Goal: Task Accomplishment & Management: Manage account settings

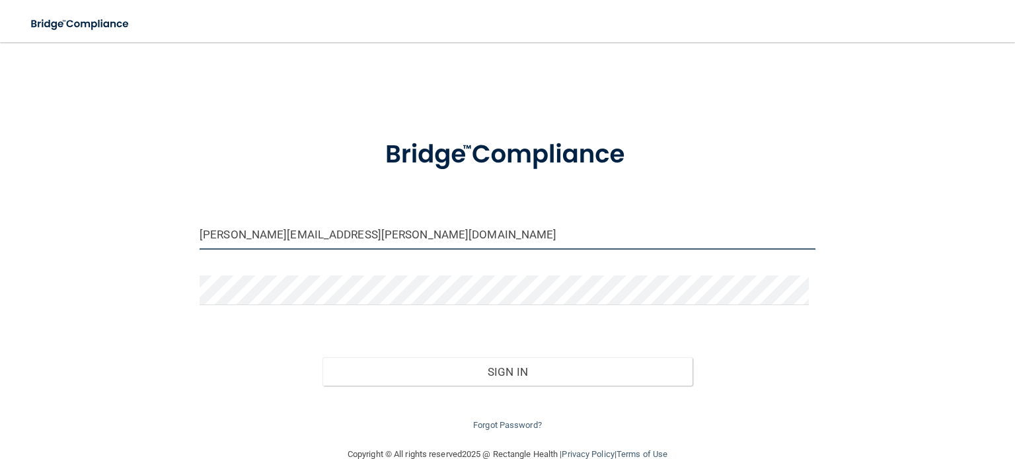
click at [310, 236] on input "[PERSON_NAME][EMAIL_ADDRESS][PERSON_NAME][DOMAIN_NAME]" at bounding box center [507, 235] width 616 height 30
drag, startPoint x: 297, startPoint y: 245, endPoint x: 206, endPoint y: 248, distance: 91.2
click at [206, 248] on div "[PERSON_NAME][EMAIL_ADDRESS][PERSON_NAME][DOMAIN_NAME]" at bounding box center [507, 240] width 635 height 40
type input "h"
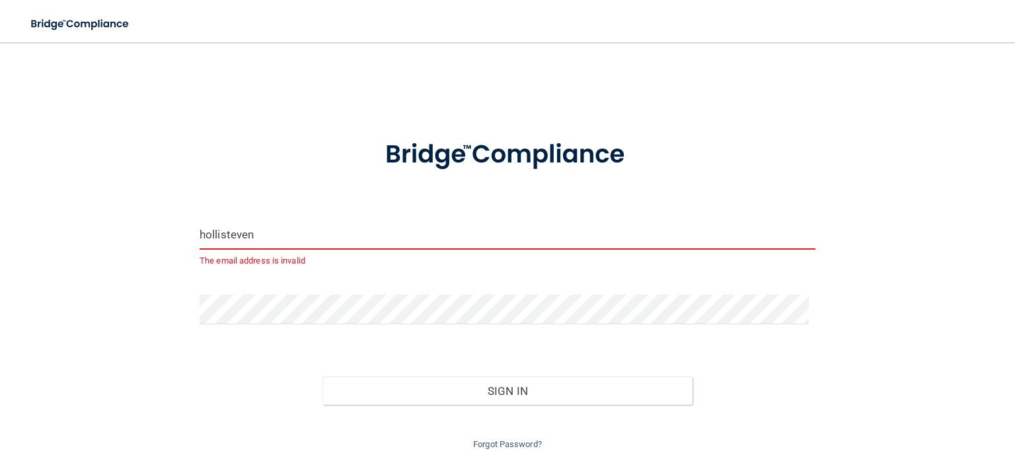
type input "[EMAIL_ADDRESS][DOMAIN_NAME]"
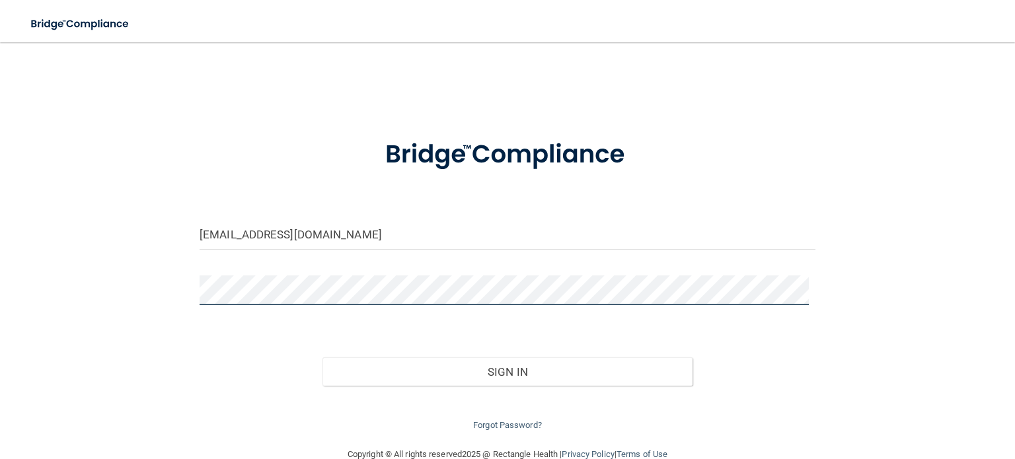
click at [166, 283] on div "[EMAIL_ADDRESS][DOMAIN_NAME] Invalid email/password. You don't have permission …" at bounding box center [507, 244] width 962 height 378
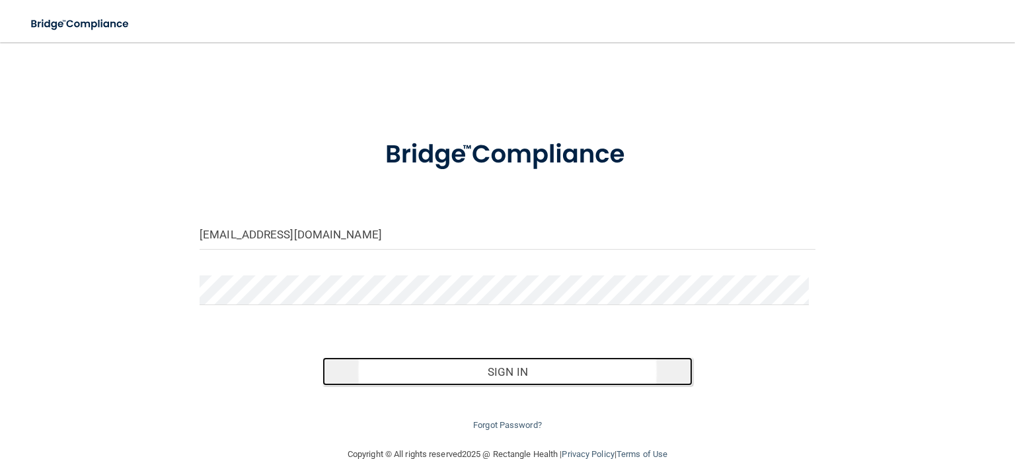
click at [503, 375] on button "Sign In" at bounding box center [506, 371] width 369 height 29
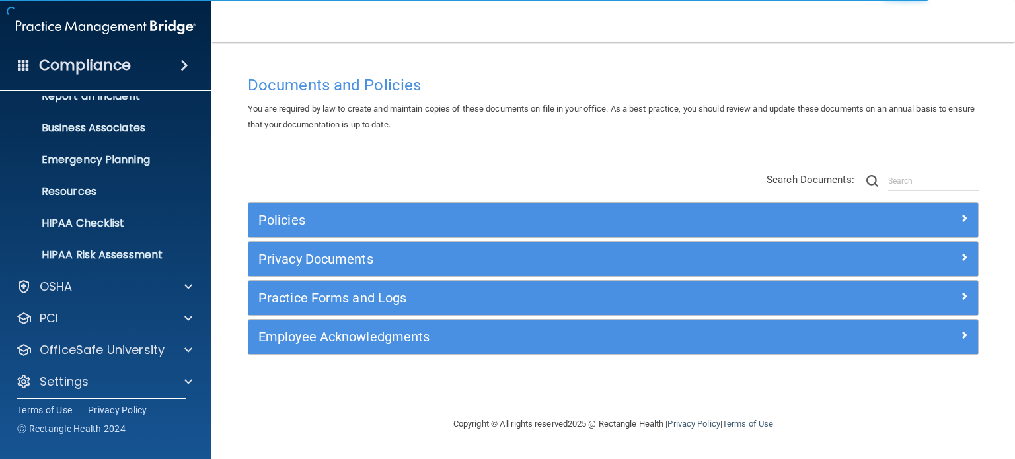
scroll to position [89, 0]
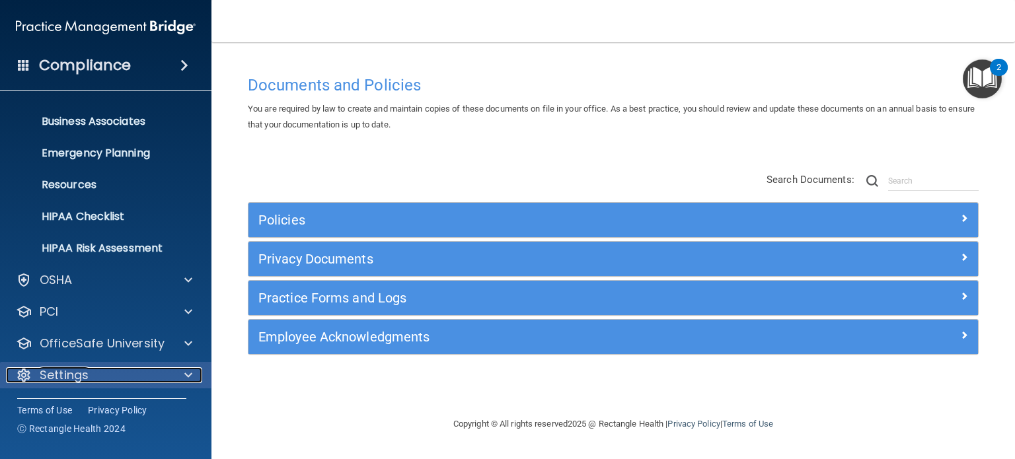
click at [86, 370] on p "Settings" at bounding box center [64, 375] width 49 height 16
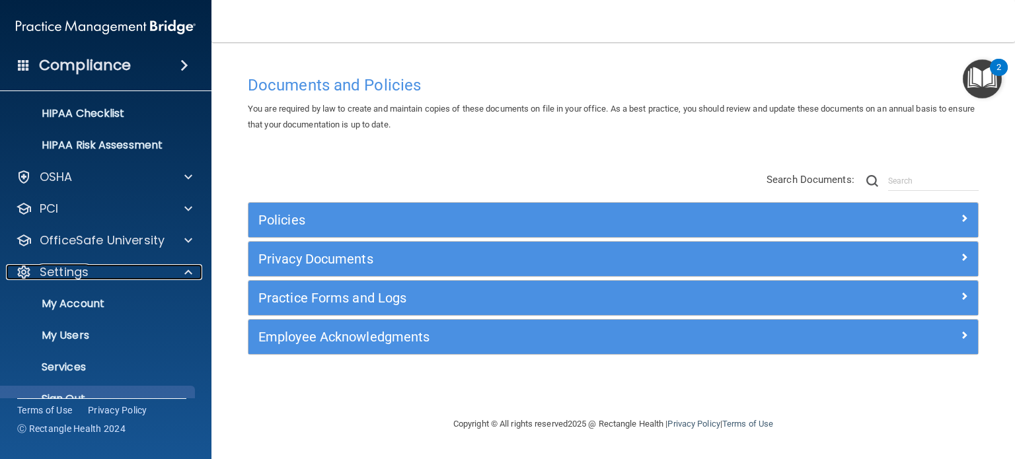
scroll to position [215, 0]
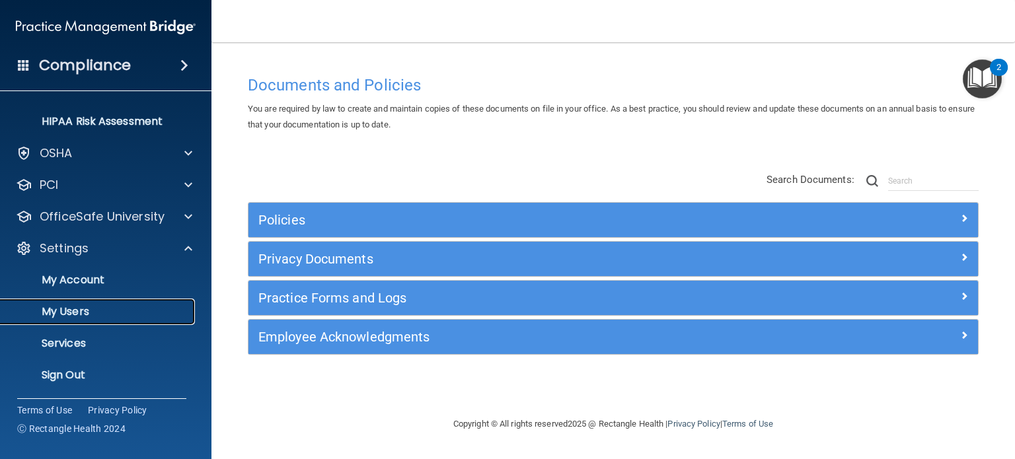
click at [90, 309] on p "My Users" at bounding box center [99, 311] width 180 height 13
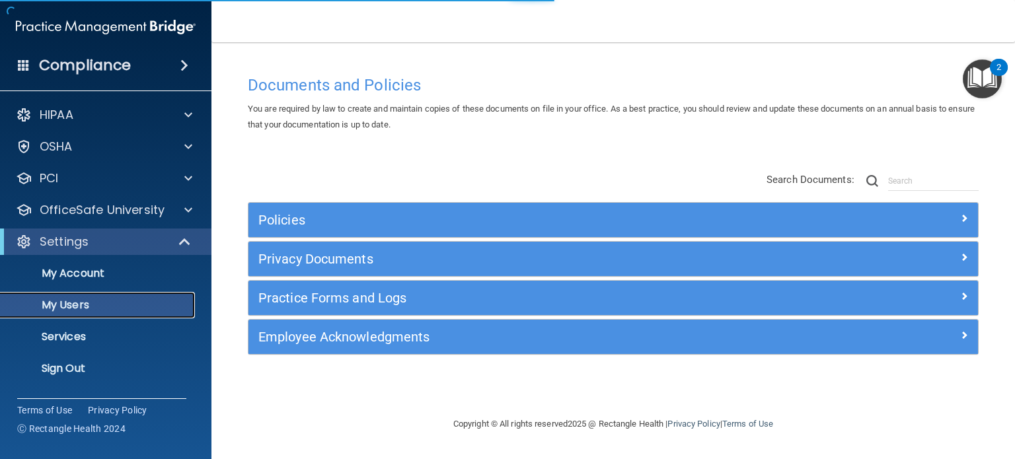
select select "20"
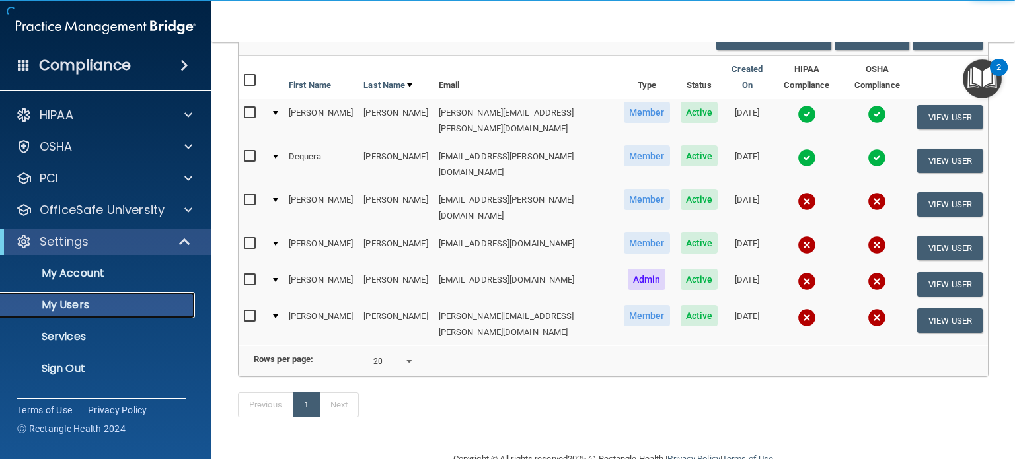
scroll to position [132, 0]
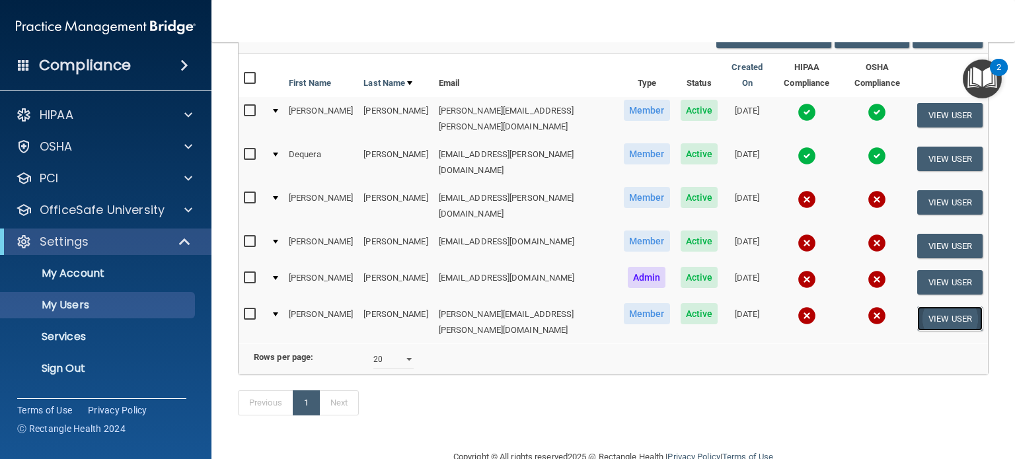
click at [947, 306] on button "View User" at bounding box center [949, 318] width 65 height 24
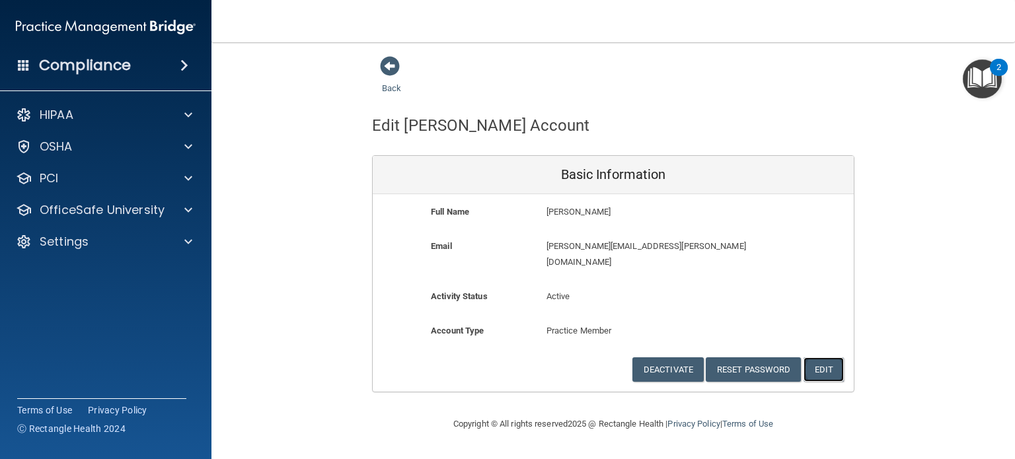
click at [834, 357] on button "Edit" at bounding box center [823, 369] width 40 height 24
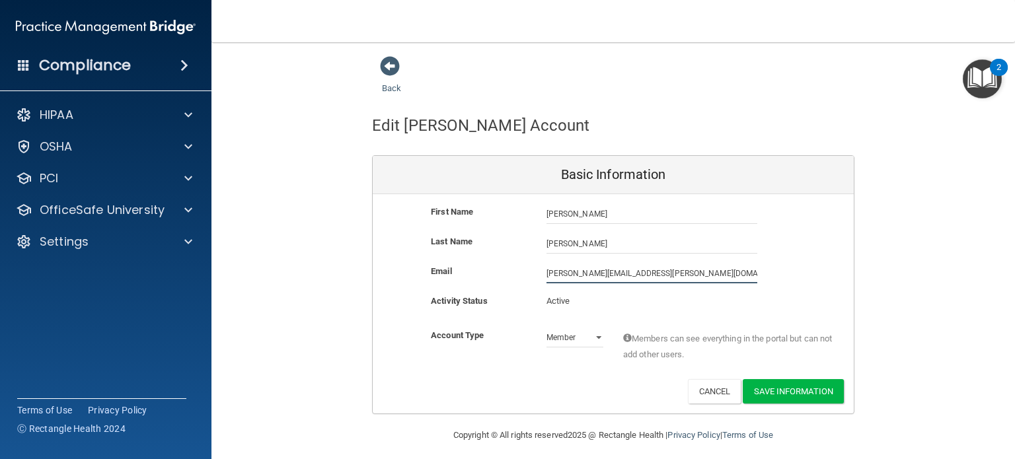
drag, startPoint x: 648, startPoint y: 268, endPoint x: 511, endPoint y: 264, distance: 137.5
click at [512, 264] on div "Email [PERSON_NAME][EMAIL_ADDRESS][PERSON_NAME][DOMAIN_NAME] [PERSON_NAME][DOMA…" at bounding box center [613, 274] width 481 height 20
type input "[EMAIL_ADDRESS][DOMAIN_NAME]"
click at [764, 392] on button "Save Information" at bounding box center [792, 391] width 101 height 24
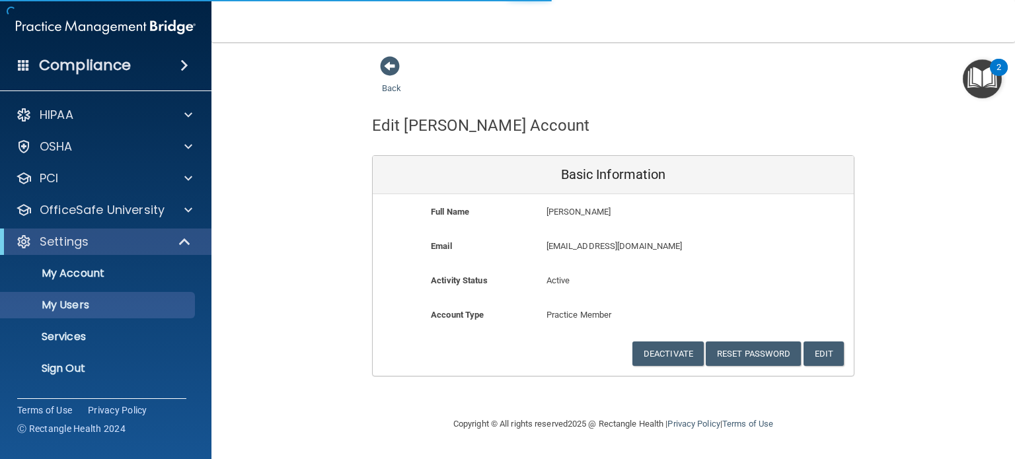
select select "20"
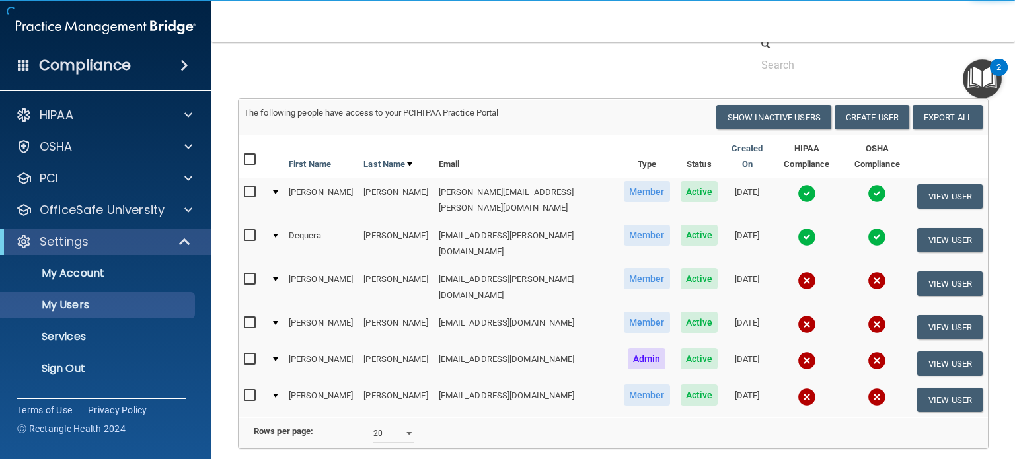
scroll to position [132, 0]
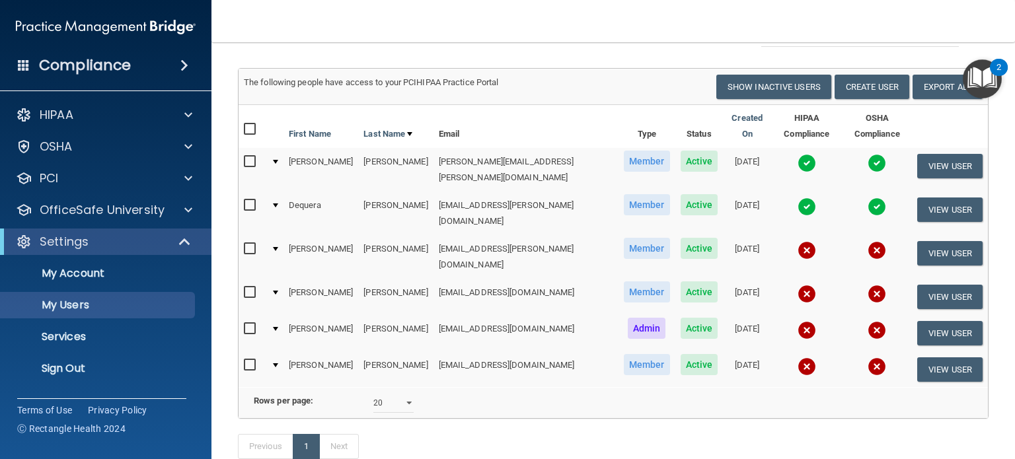
click at [250, 360] on input "checkbox" at bounding box center [251, 365] width 15 height 11
checkbox input "true"
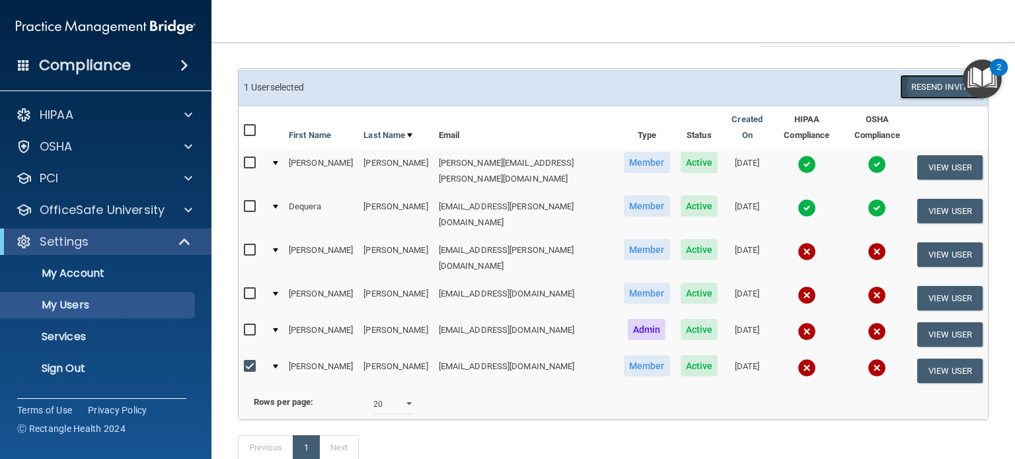
click at [939, 85] on button "Resend Invite" at bounding box center [941, 87] width 83 height 24
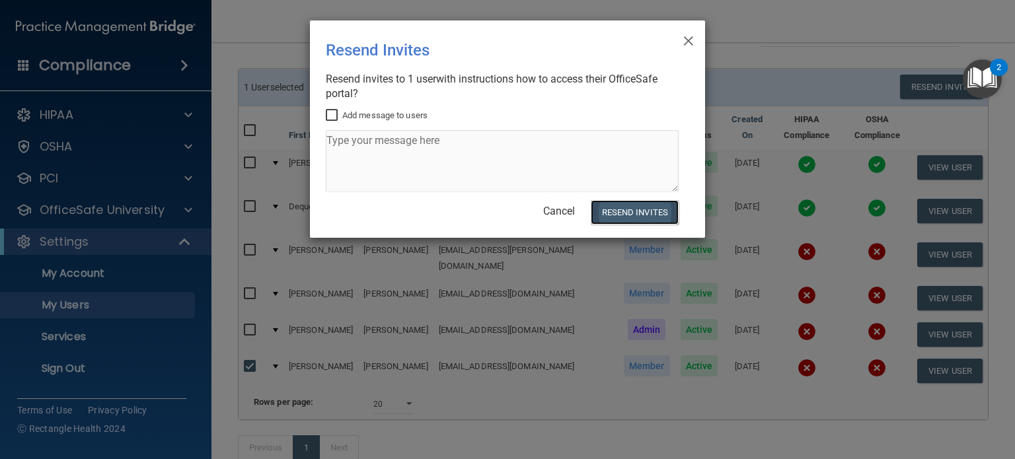
click at [634, 213] on button "Resend Invites" at bounding box center [635, 212] width 88 height 24
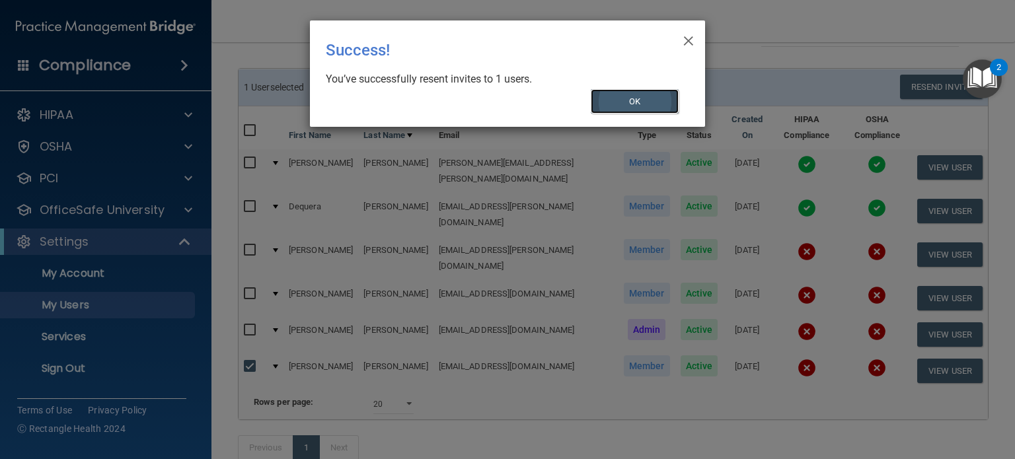
click at [622, 100] on button "OK" at bounding box center [635, 101] width 89 height 24
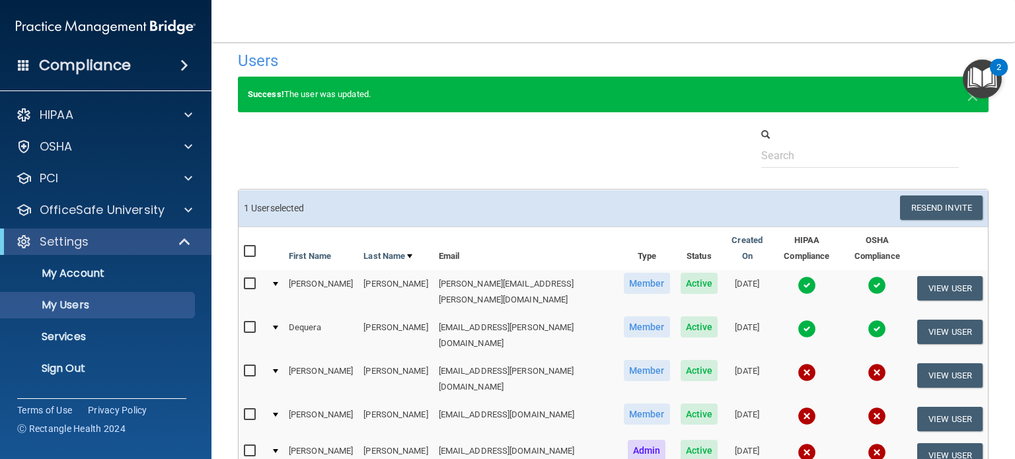
scroll to position [0, 0]
